Goal: Information Seeking & Learning: Check status

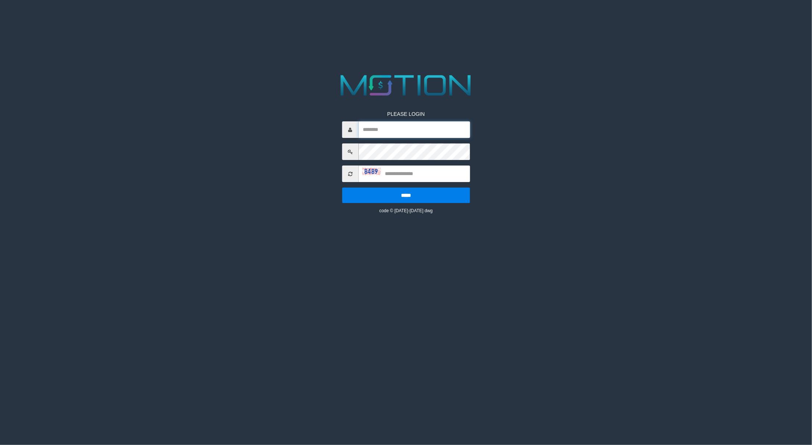
drag, startPoint x: 382, startPoint y: 122, endPoint x: 382, endPoint y: 128, distance: 5.9
click at [382, 122] on input "text" at bounding box center [414, 129] width 111 height 17
type input "*********"
click at [404, 172] on input "text" at bounding box center [414, 173] width 111 height 17
type input "****"
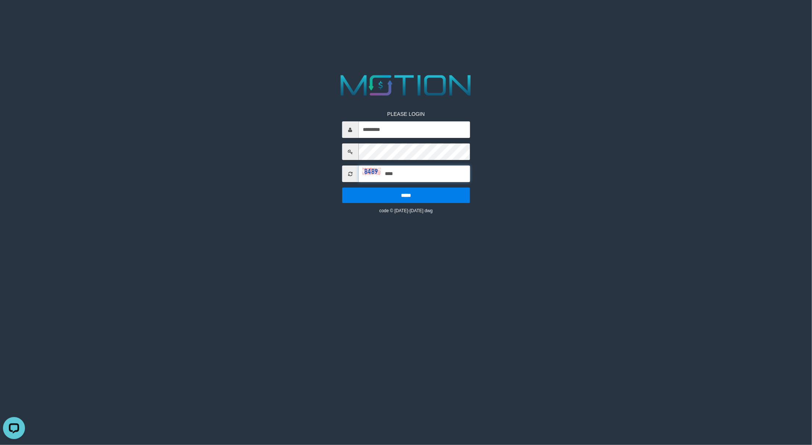
click at [342, 188] on input "*****" at bounding box center [406, 195] width 128 height 15
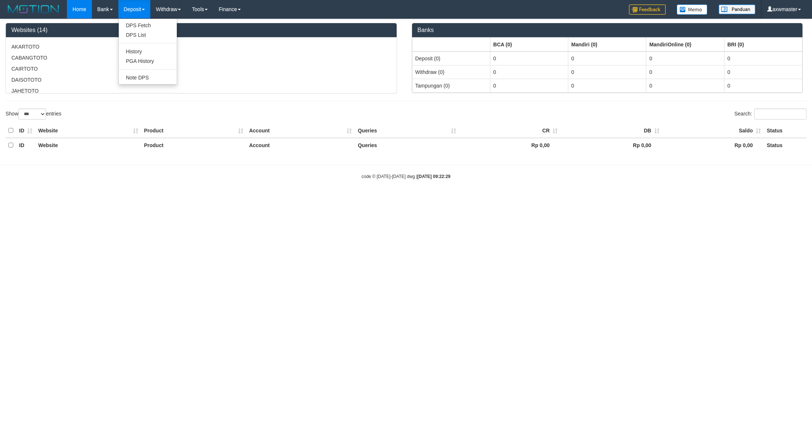
select select "***"
click at [154, 59] on link "PGA History" at bounding box center [148, 61] width 58 height 10
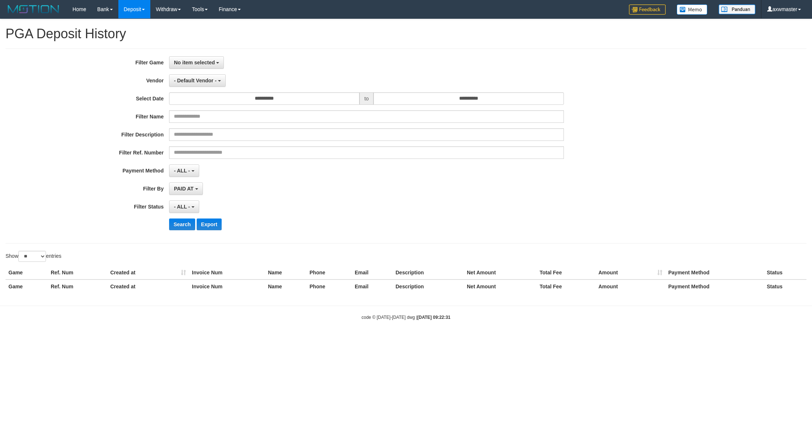
select select
select select "**"
click at [197, 58] on button "No item selected" at bounding box center [196, 62] width 55 height 13
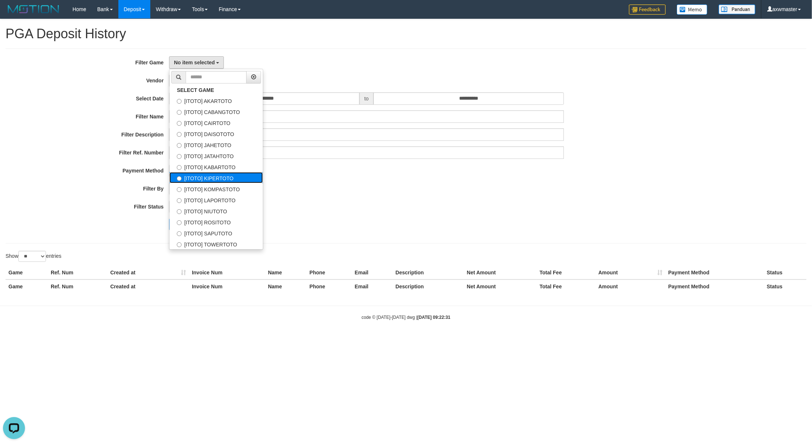
click at [228, 176] on label "[ITOTO] KIPERTOTO" at bounding box center [216, 177] width 93 height 11
select select "***"
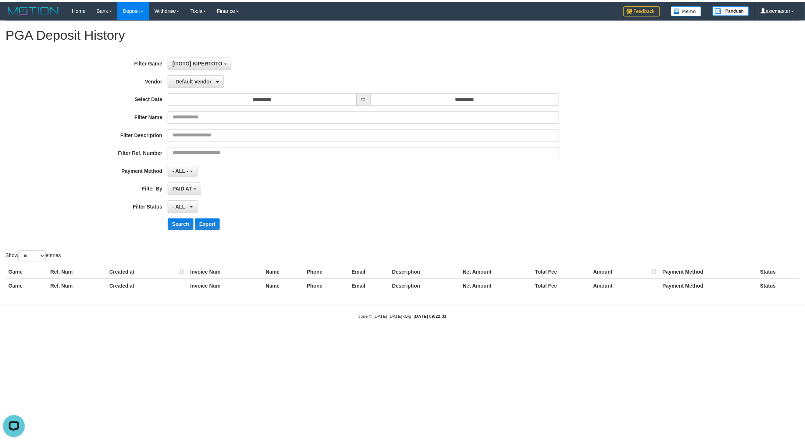
scroll to position [50, 0]
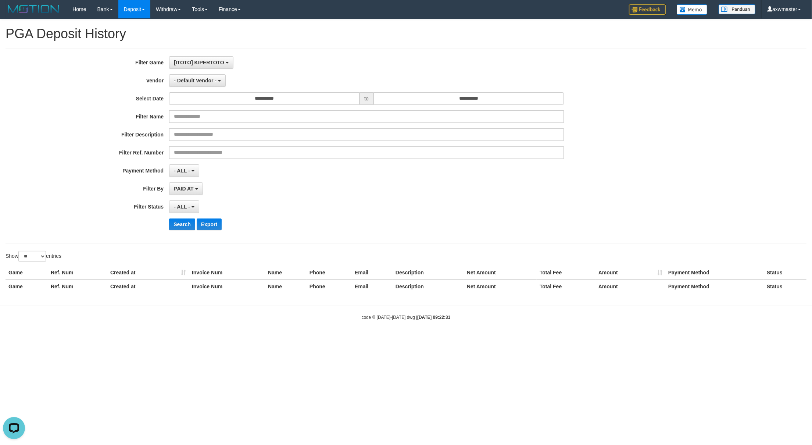
drag, startPoint x: 275, startPoint y: 90, endPoint x: 270, endPoint y: 99, distance: 10.9
click at [275, 90] on div "**********" at bounding box center [338, 145] width 677 height 179
drag, startPoint x: 270, startPoint y: 100, endPoint x: 268, endPoint y: 105, distance: 5.1
click at [270, 102] on input "**********" at bounding box center [264, 98] width 190 height 13
click at [182, 136] on td "30" at bounding box center [187, 135] width 10 height 11
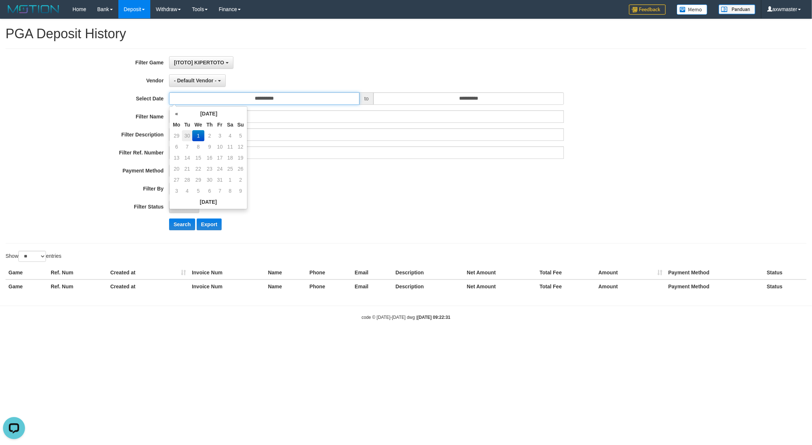
type input "**********"
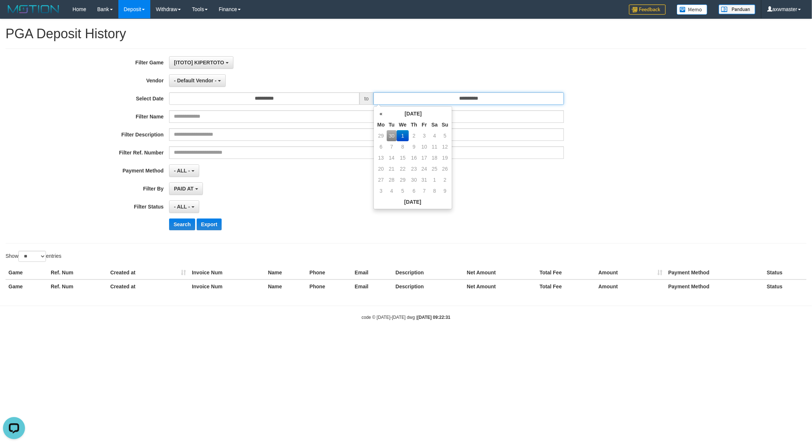
click at [397, 102] on input "**********" at bounding box center [469, 98] width 190 height 13
click at [395, 135] on td "30" at bounding box center [392, 135] width 10 height 11
type input "**********"
click at [176, 192] on span "PAID AT" at bounding box center [183, 189] width 19 height 6
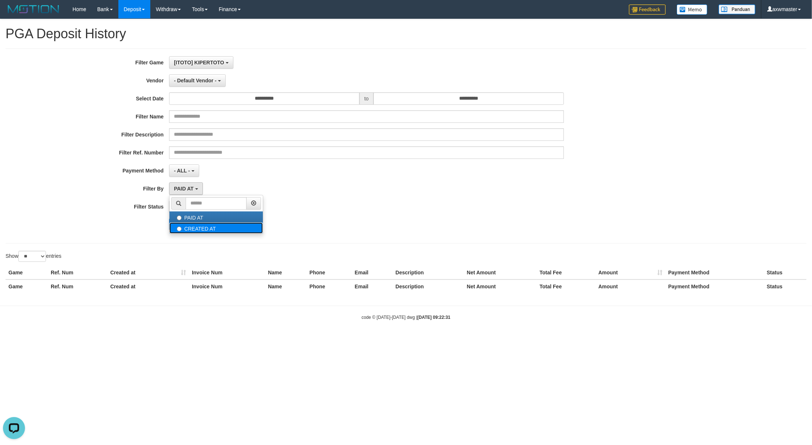
click at [192, 232] on label "CREATED AT" at bounding box center [216, 227] width 93 height 11
select select "*"
click at [187, 205] on span "- ALL -" at bounding box center [182, 207] width 16 height 6
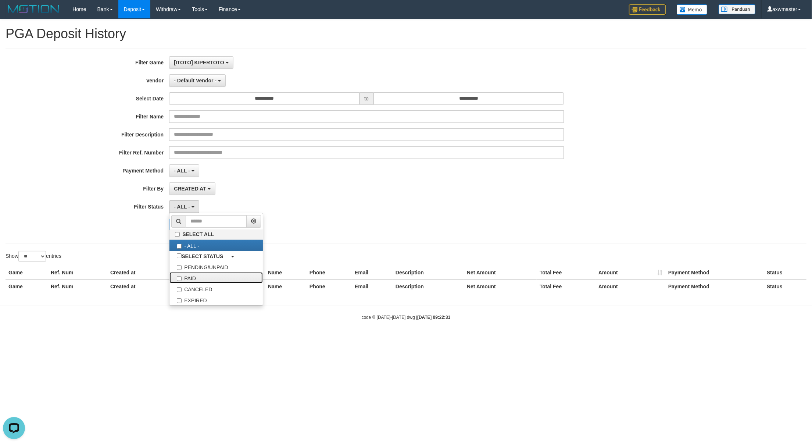
drag, startPoint x: 182, startPoint y: 277, endPoint x: 129, endPoint y: 280, distance: 53.0
click at [182, 278] on label "PAID" at bounding box center [216, 277] width 93 height 11
select select "*"
click at [30, 261] on select "** ** ** ***" at bounding box center [32, 256] width 28 height 11
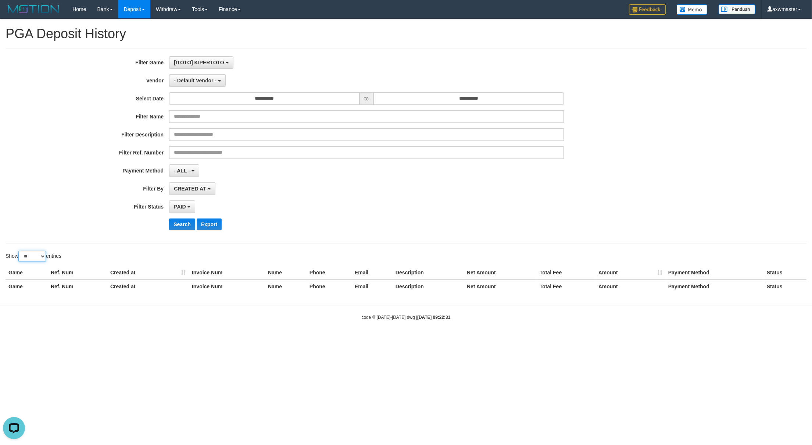
select select "***"
click at [19, 252] on select "** ** ** ***" at bounding box center [32, 256] width 28 height 11
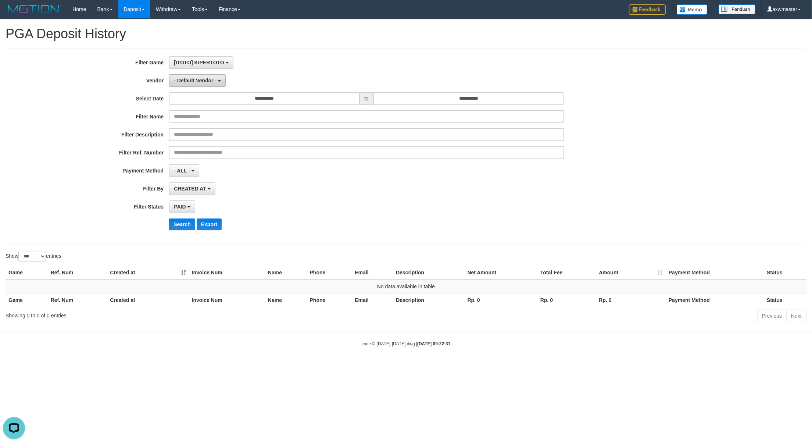
click at [196, 83] on span "- Default Vendor -" at bounding box center [195, 81] width 43 height 6
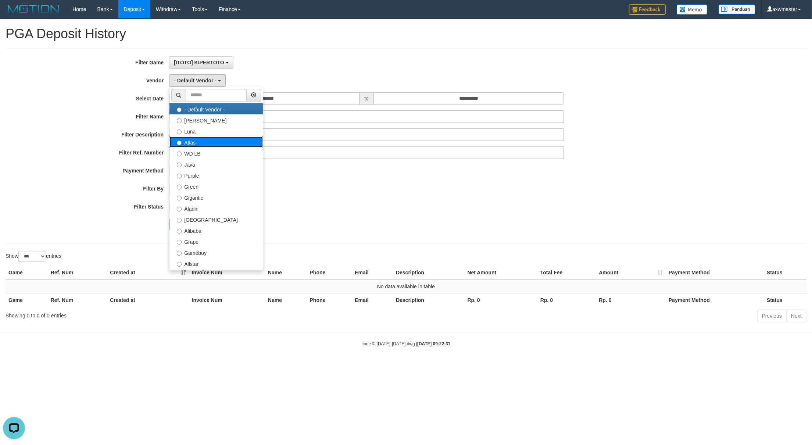
click at [199, 145] on label "Atlas" at bounding box center [216, 141] width 93 height 11
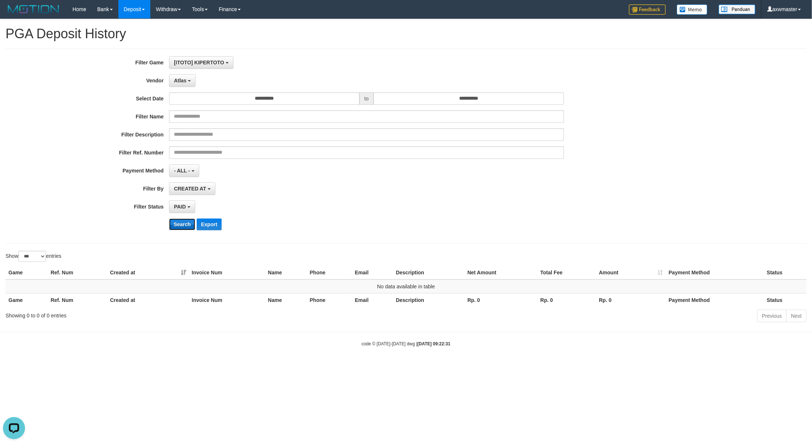
click at [180, 227] on button "Search" at bounding box center [182, 224] width 26 height 12
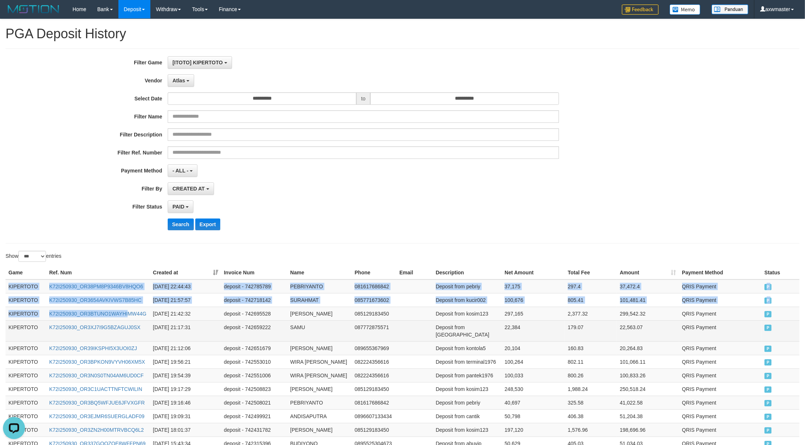
drag, startPoint x: 7, startPoint y: 287, endPoint x: 650, endPoint y: 343, distance: 646.2
click at [321, 340] on tbody "KIPERTOTO K72I250930_OR38PM8P9346BV8HQO6 2025-09-30 22:44:43 deposit - 74278578…" at bounding box center [403, 425] width 794 height 293
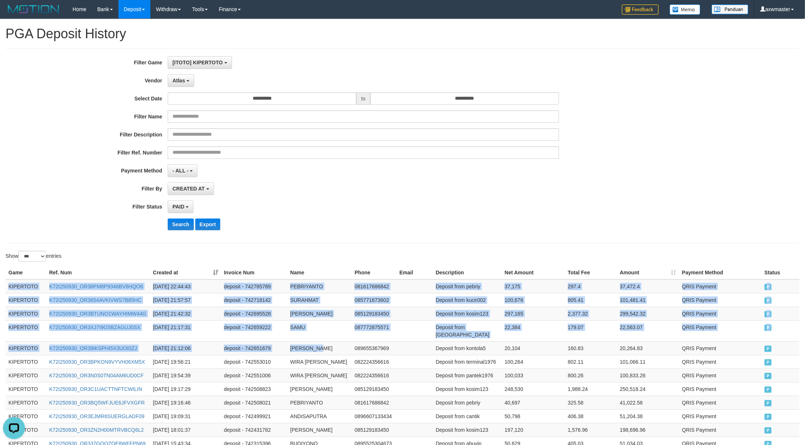
scroll to position [240, 0]
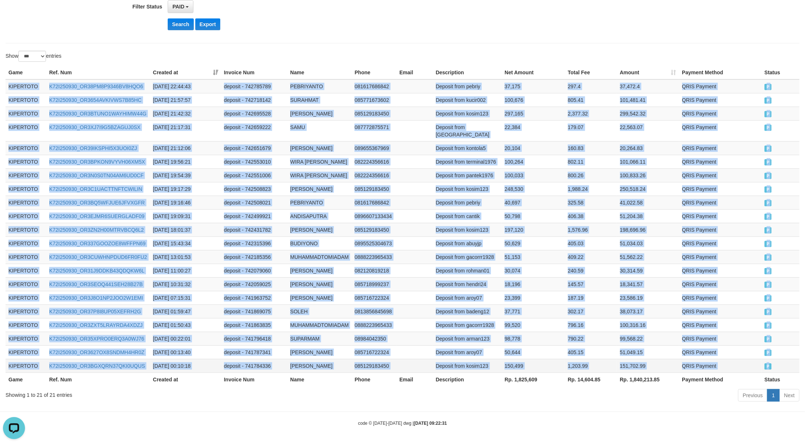
drag, startPoint x: 789, startPoint y: 365, endPoint x: 780, endPoint y: 364, distance: 9.6
click at [789, 365] on tbody "KIPERTOTO K72I250930_OR38PM8P9346BV8HQO6 2025-09-30 22:44:43 deposit - 74278578…" at bounding box center [403, 225] width 794 height 293
copy tbody "KIPERTOTO K72I250930_OR38PM8P9346BV8HQO6 2025-09-30 22:44:43 deposit - 74278578…"
click at [312, 209] on td "ANDISAPUTRA" at bounding box center [319, 216] width 64 height 14
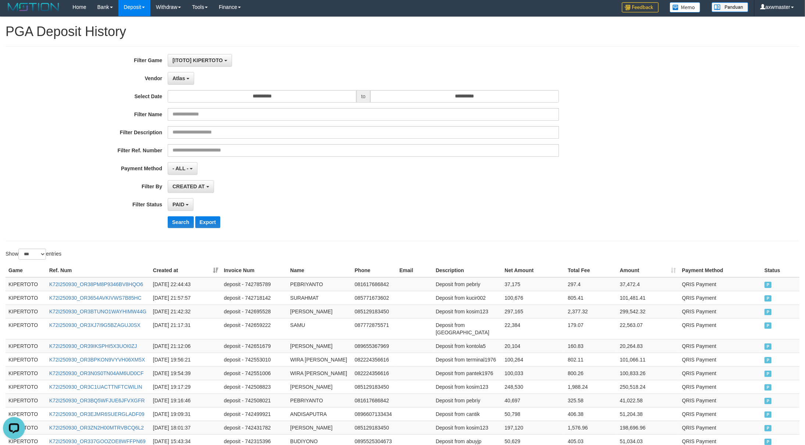
scroll to position [0, 0]
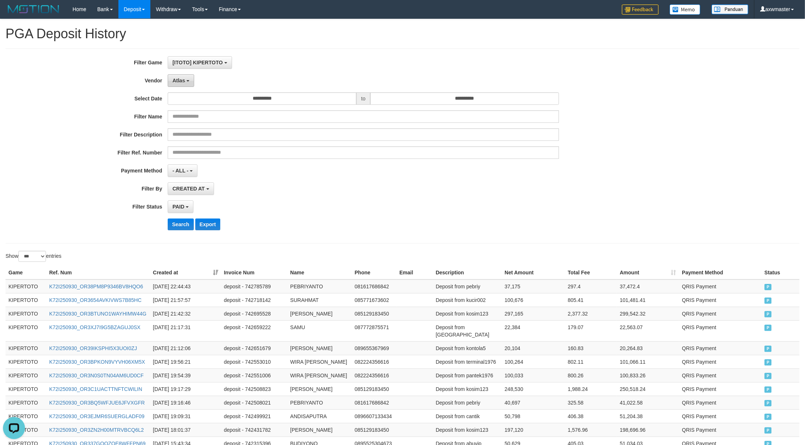
click at [191, 87] on button "Atlas" at bounding box center [181, 80] width 26 height 13
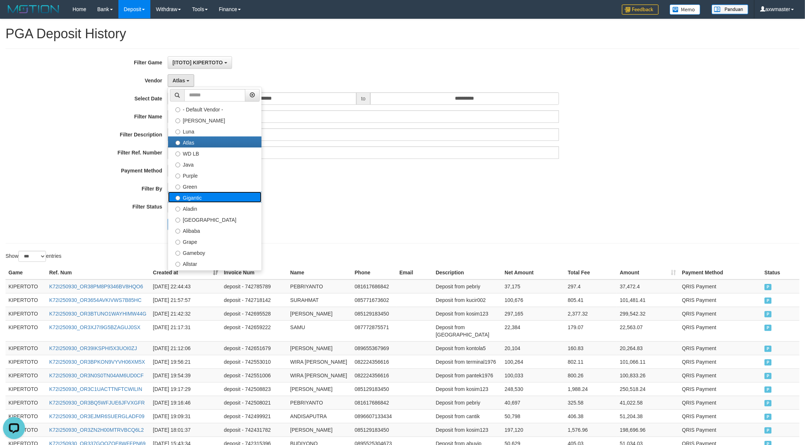
click at [202, 196] on label "Gigantic" at bounding box center [214, 197] width 93 height 11
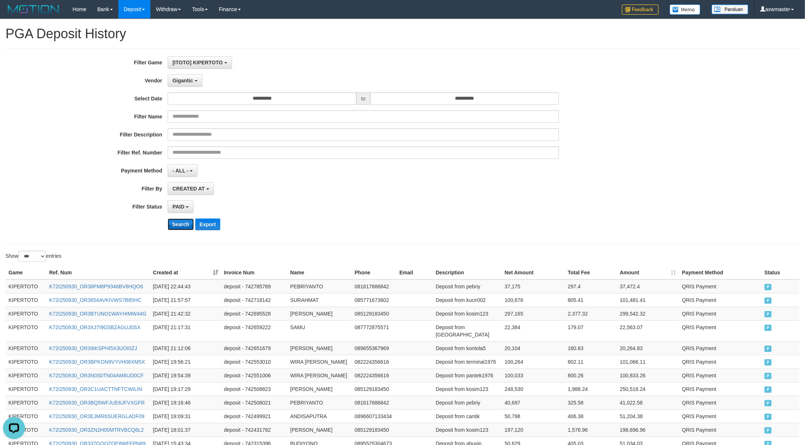
click at [176, 227] on button "Search" at bounding box center [181, 224] width 26 height 12
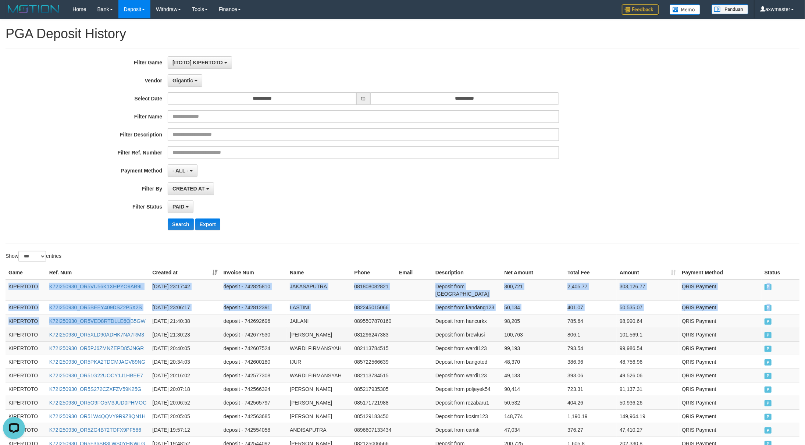
drag, startPoint x: 5, startPoint y: 287, endPoint x: 323, endPoint y: 340, distance: 322.1
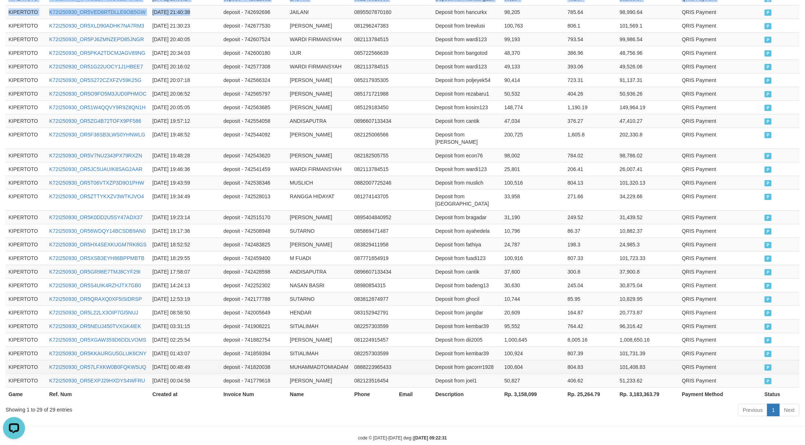
scroll to position [321, 0]
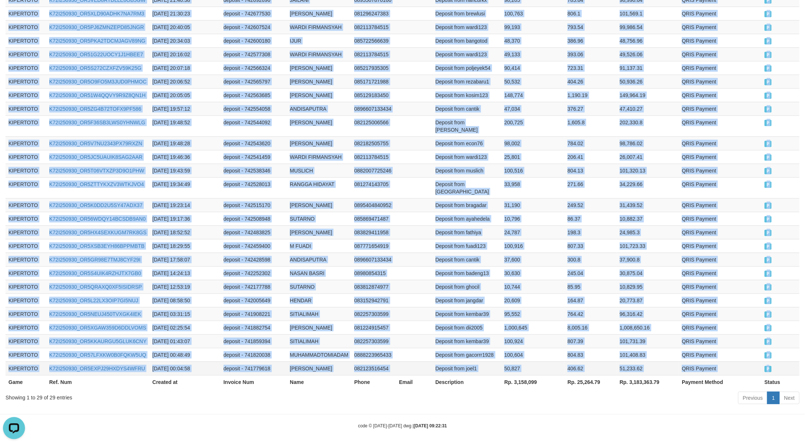
drag, startPoint x: 771, startPoint y: 364, endPoint x: 780, endPoint y: 370, distance: 10.9
click at [780, 370] on td "P" at bounding box center [781, 368] width 38 height 14
copy tbody "KIPERTOTO K72I250930_OR5VU56K1XHPYO9AB9L 2025-09-30 23:17:42 deposit - 74282581…"
click at [261, 199] on td "deposit - 742515170" at bounding box center [254, 205] width 67 height 14
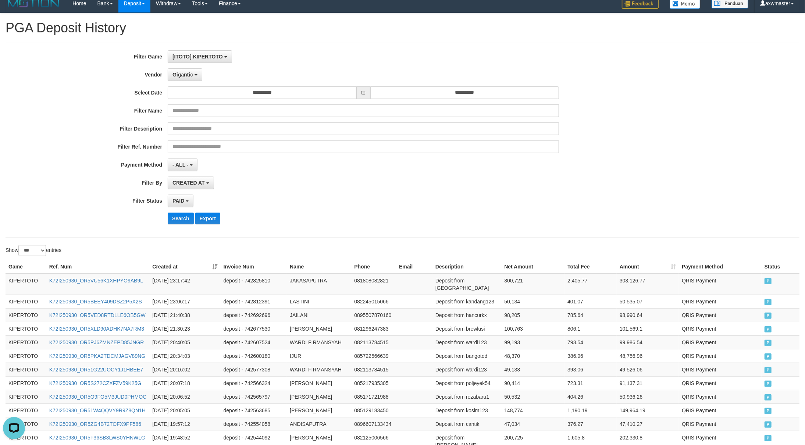
scroll to position [0, 0]
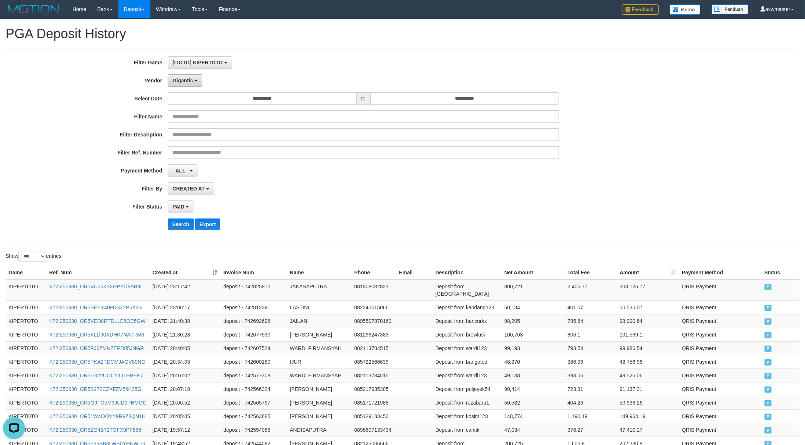
click at [190, 86] on button "Gigantic" at bounding box center [185, 80] width 35 height 13
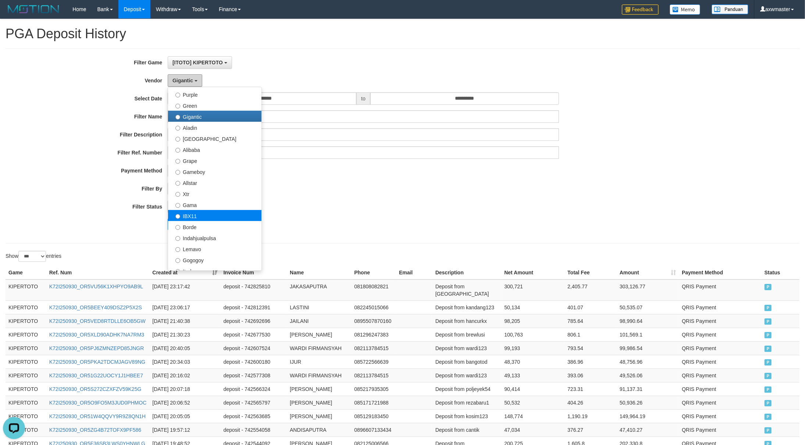
scroll to position [98, 0]
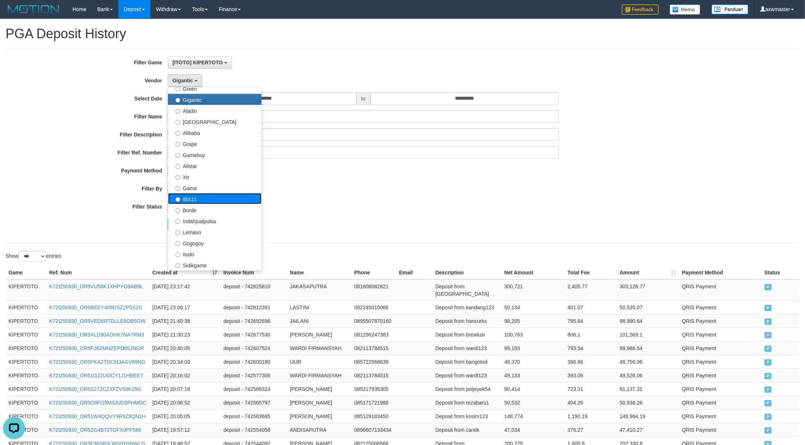
click at [199, 199] on label "IBX11" at bounding box center [214, 198] width 93 height 11
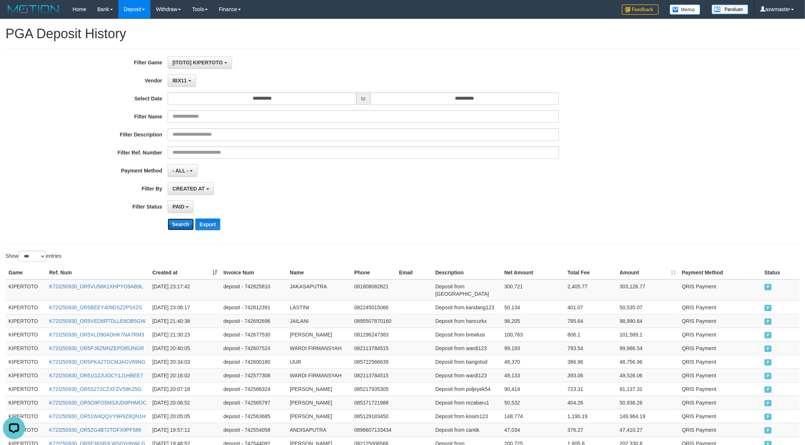
click at [178, 225] on button "Search" at bounding box center [181, 224] width 26 height 12
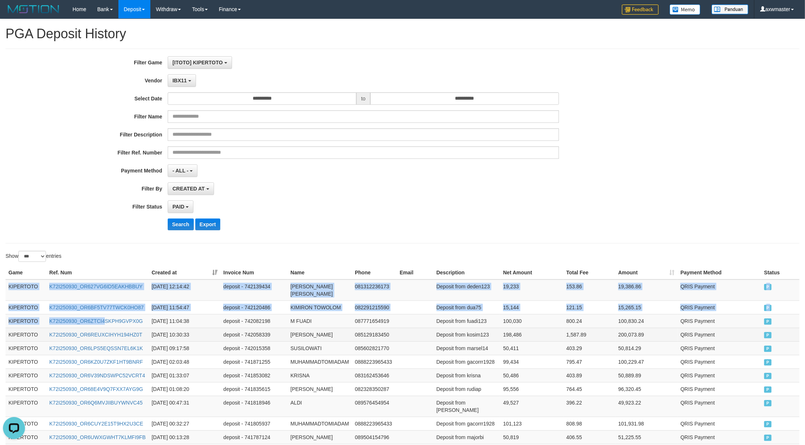
drag, startPoint x: 6, startPoint y: 289, endPoint x: 217, endPoint y: 325, distance: 213.5
click at [133, 319] on tbody "KIPERTOTO K72I250930_OR627VG6ID5EAKHBBUY 2025-09-30 12:14:42 deposit - 74213943…" at bounding box center [403, 361] width 794 height 165
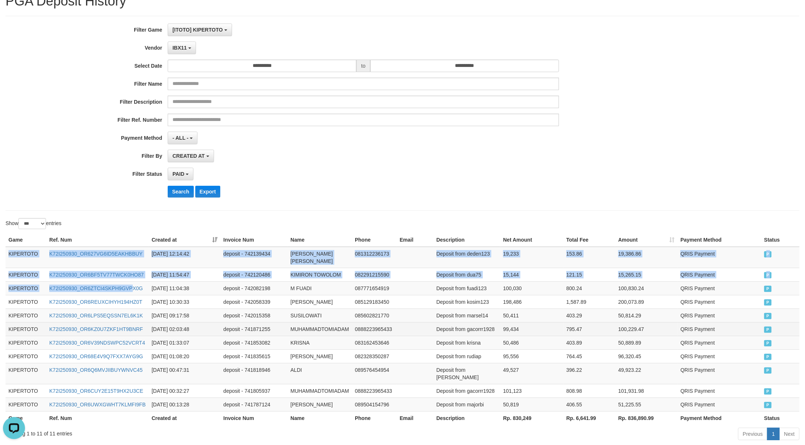
scroll to position [74, 0]
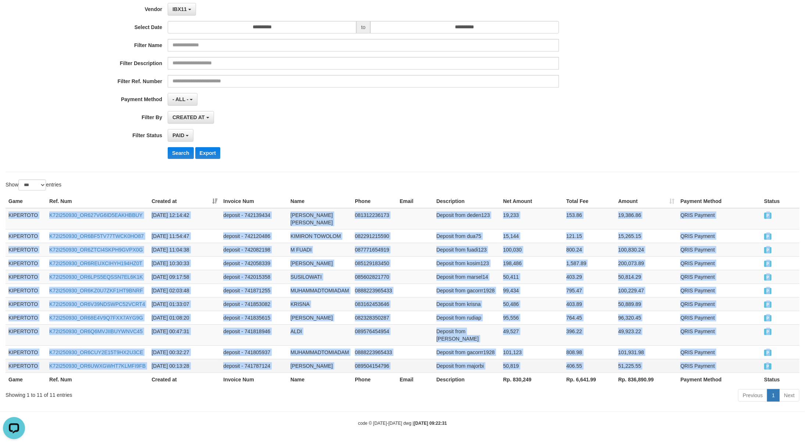
drag, startPoint x: 775, startPoint y: 360, endPoint x: 782, endPoint y: 363, distance: 7.2
click at [782, 363] on tbody "KIPERTOTO K72I250930_OR627VG6ID5EAKHBBUY 2025-09-30 12:14:42 deposit - 74213943…" at bounding box center [403, 290] width 794 height 165
copy tbody "KIPERTOTO K72I250930_OR627VG6ID5EAKHBBUY 2025-09-30 12:14:42 deposit - 74213943…"
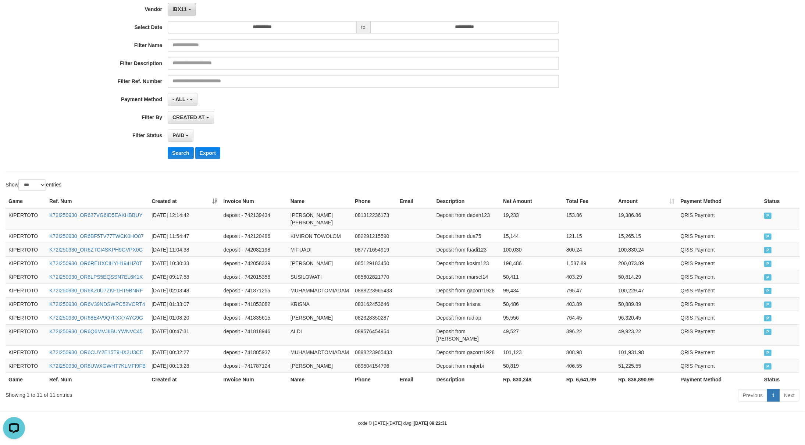
click at [190, 13] on div "**********" at bounding box center [335, 74] width 671 height 179
click at [179, 9] on span "IBX11" at bounding box center [179, 9] width 14 height 6
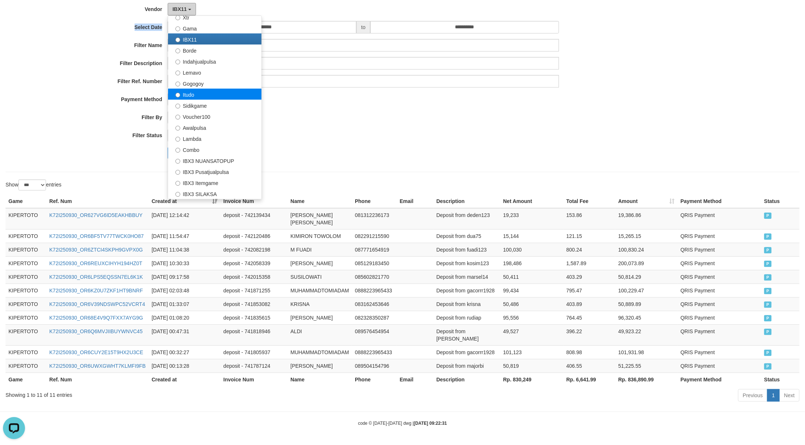
scroll to position [196, 0]
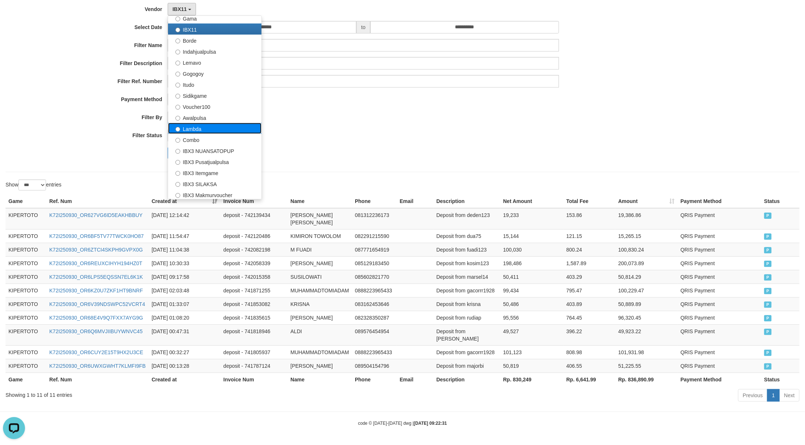
click at [218, 127] on label "Lambda" at bounding box center [214, 128] width 93 height 11
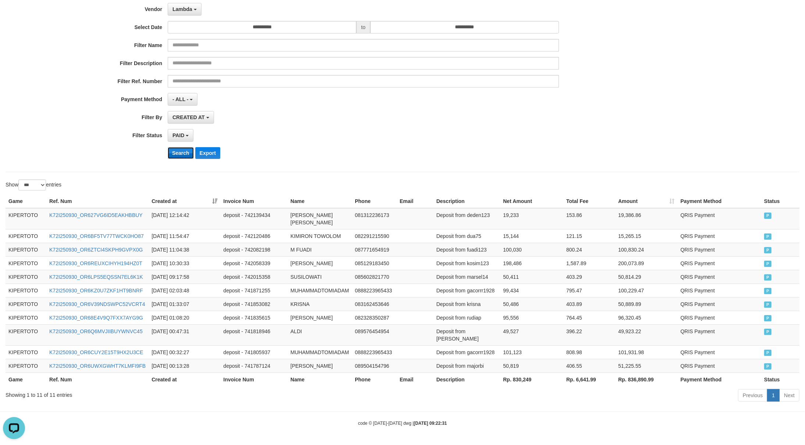
click at [184, 147] on button "Search" at bounding box center [181, 153] width 26 height 12
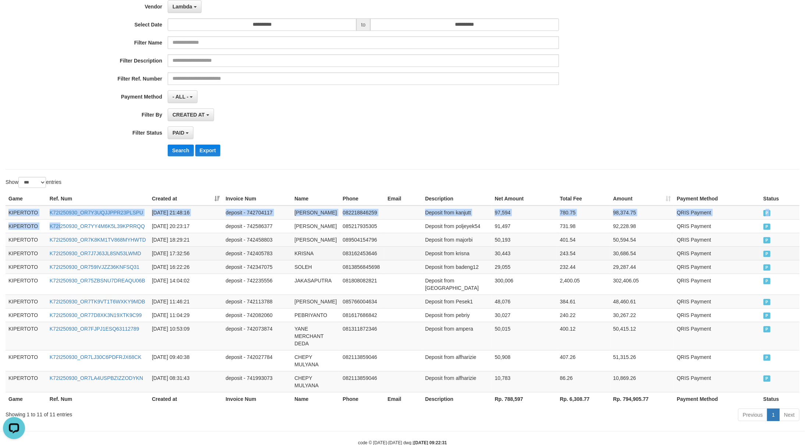
drag, startPoint x: 6, startPoint y: 211, endPoint x: 233, endPoint y: 270, distance: 234.5
click at [211, 267] on tbody "KIPERTOTO K72I250930_OR7Y3UQJJPPR23PLSPU 2025-09-30 21:48:16 deposit - 74270411…" at bounding box center [403, 299] width 794 height 187
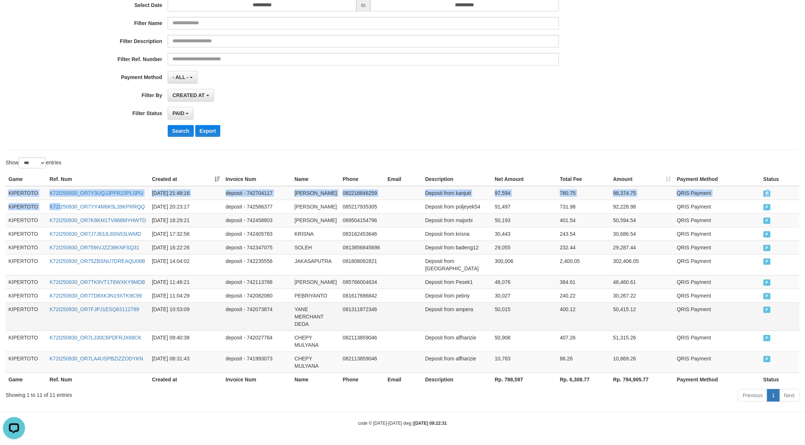
scroll to position [111, 0]
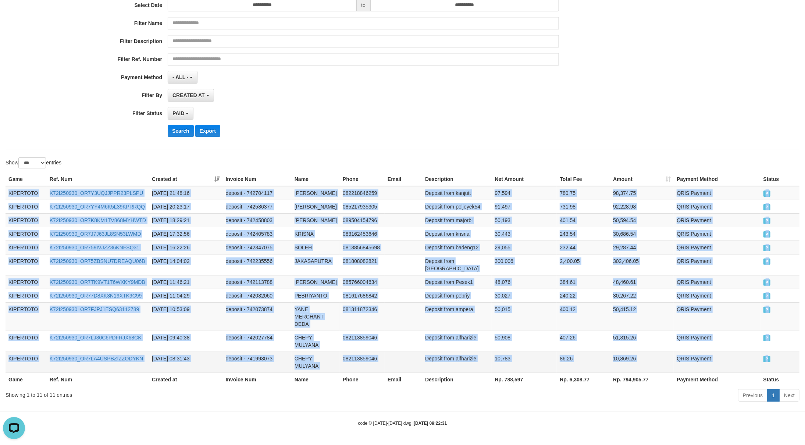
drag, startPoint x: 793, startPoint y: 355, endPoint x: 795, endPoint y: 364, distance: 9.1
click at [795, 364] on tbody "KIPERTOTO K72I250930_OR7Y3UQJJPPR23PLSPU 2025-09-30 21:48:16 deposit - 74270411…" at bounding box center [403, 279] width 794 height 187
copy tbody "KIPERTOTO K72I250930_OR7Y3UQJJPPR23PLSPU 2025-09-30 21:48:16 deposit - 74270411…"
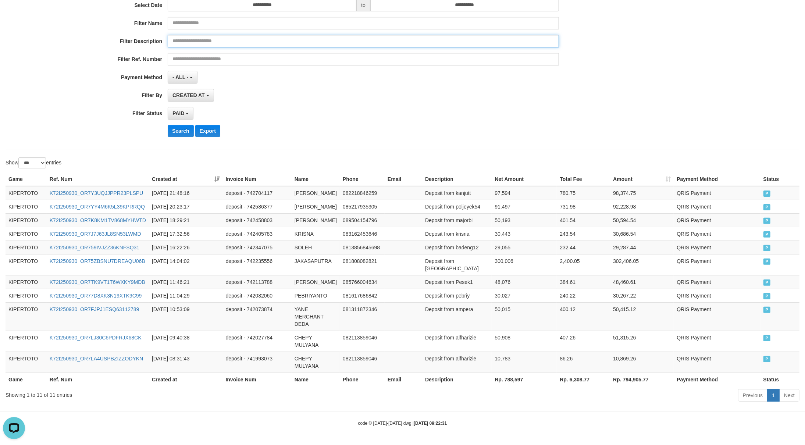
click at [197, 35] on input "text" at bounding box center [363, 41] width 391 height 13
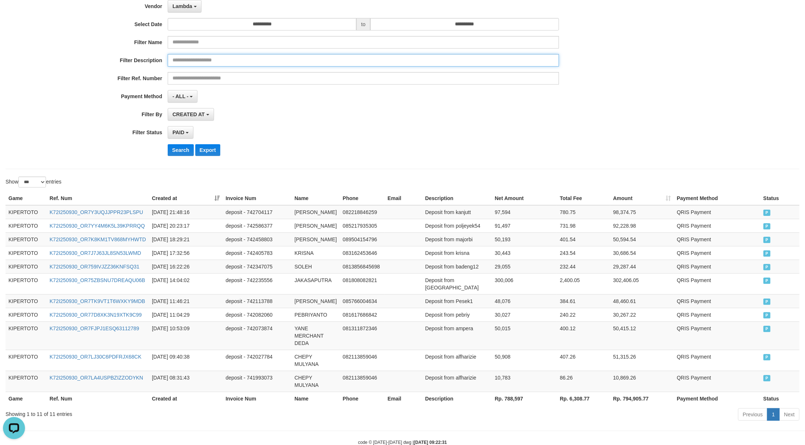
scroll to position [0, 0]
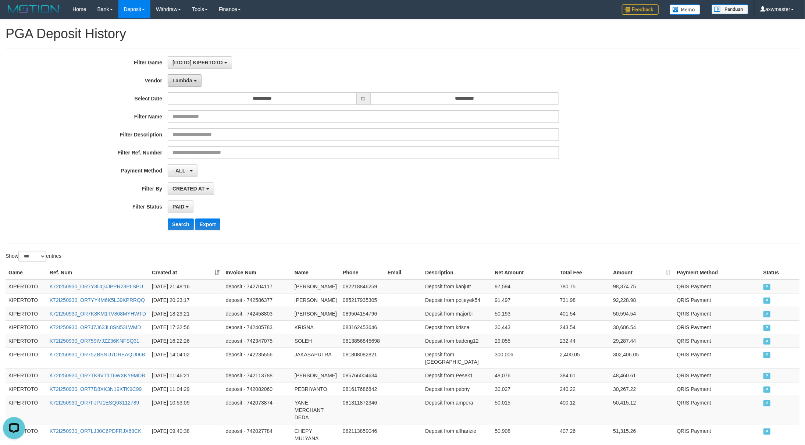
click at [192, 75] on button "Lambda" at bounding box center [185, 80] width 34 height 13
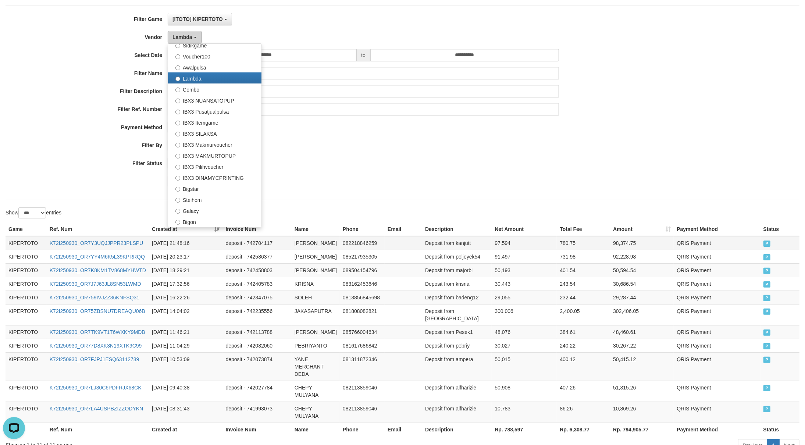
scroll to position [98, 0]
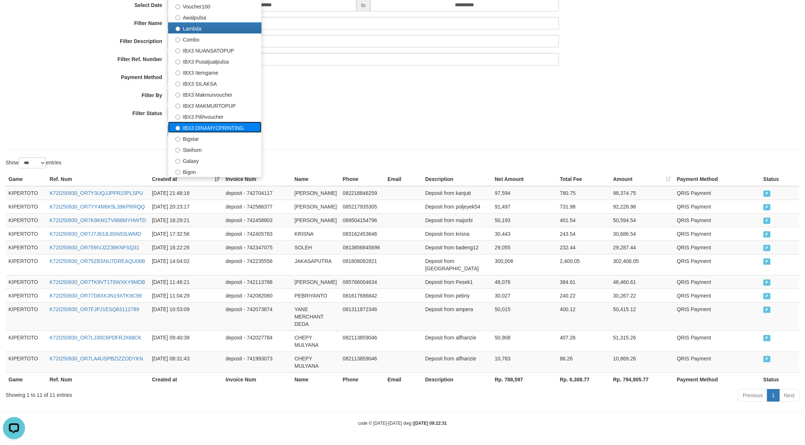
click at [235, 122] on label "IBX3 DINAMYCPRINTING" at bounding box center [214, 127] width 93 height 11
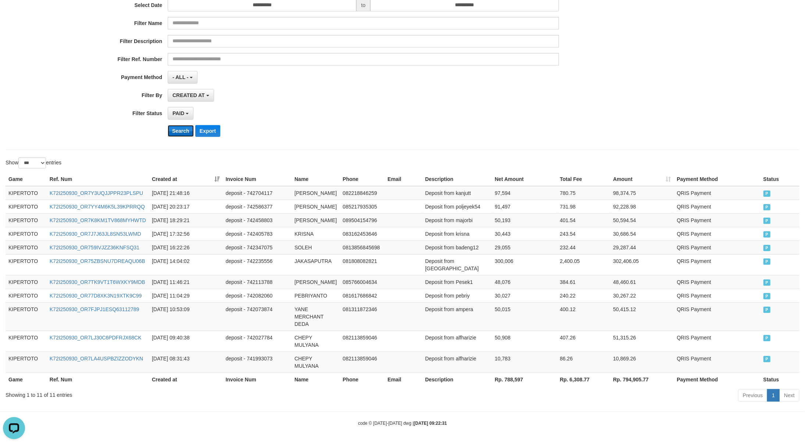
click at [181, 125] on button "Search" at bounding box center [181, 131] width 26 height 12
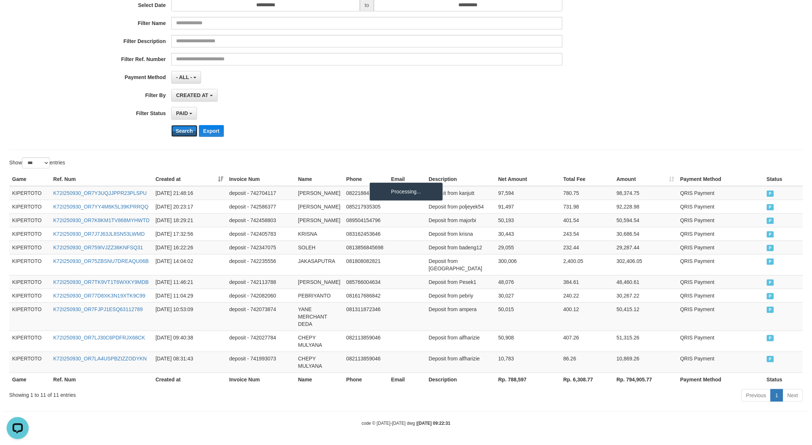
scroll to position [0, 0]
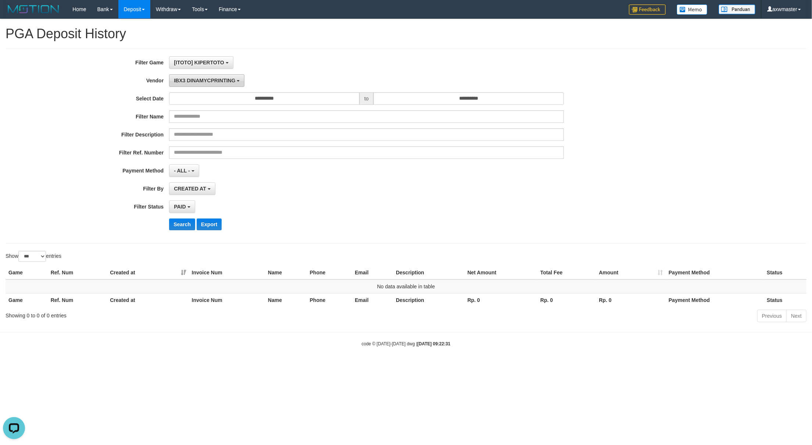
click at [224, 83] on span "IBX3 DINAMYCPRINTING" at bounding box center [204, 81] width 61 height 6
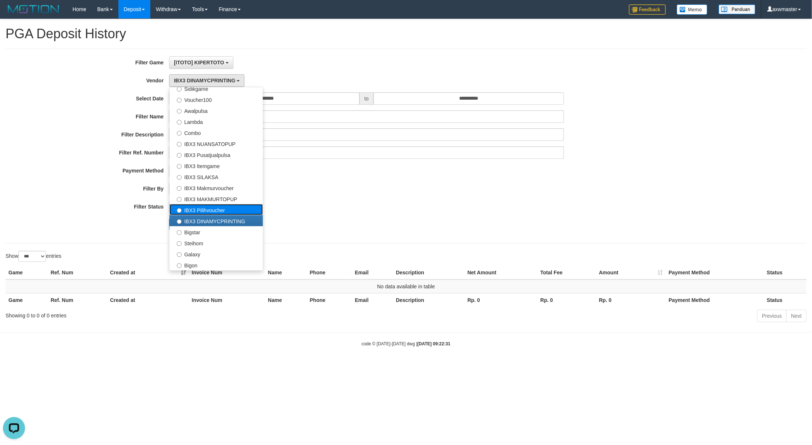
click at [205, 208] on label "IBX3 Pilihvoucher" at bounding box center [216, 209] width 93 height 11
select select "**********"
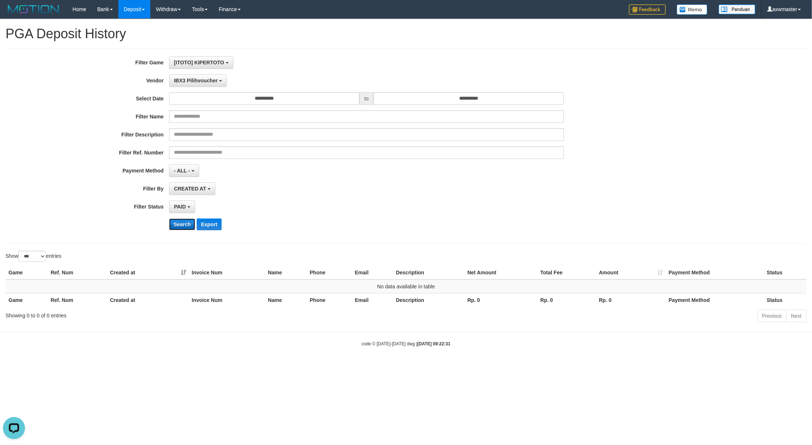
click at [184, 226] on button "Search" at bounding box center [182, 224] width 26 height 12
click at [115, 228] on div "Search Export" at bounding box center [338, 224] width 677 height 12
drag, startPoint x: 337, startPoint y: 111, endPoint x: 290, endPoint y: 69, distance: 63.0
click at [336, 111] on input "text" at bounding box center [366, 116] width 395 height 13
